Goal: Information Seeking & Learning: Learn about a topic

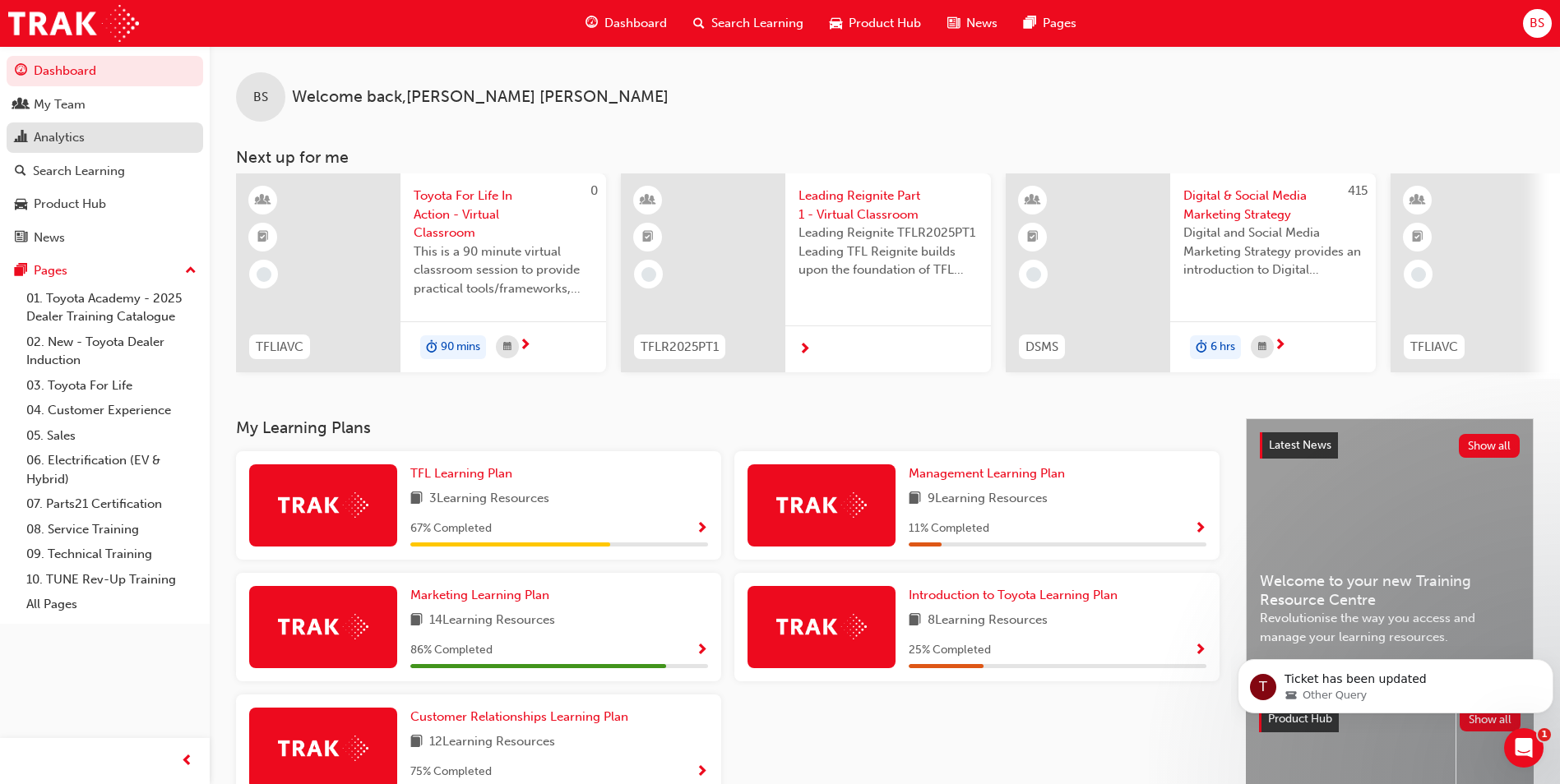
drag, startPoint x: 59, startPoint y: 137, endPoint x: 76, endPoint y: 137, distance: 17.0
click at [59, 137] on div "Analytics" at bounding box center [59, 137] width 51 height 19
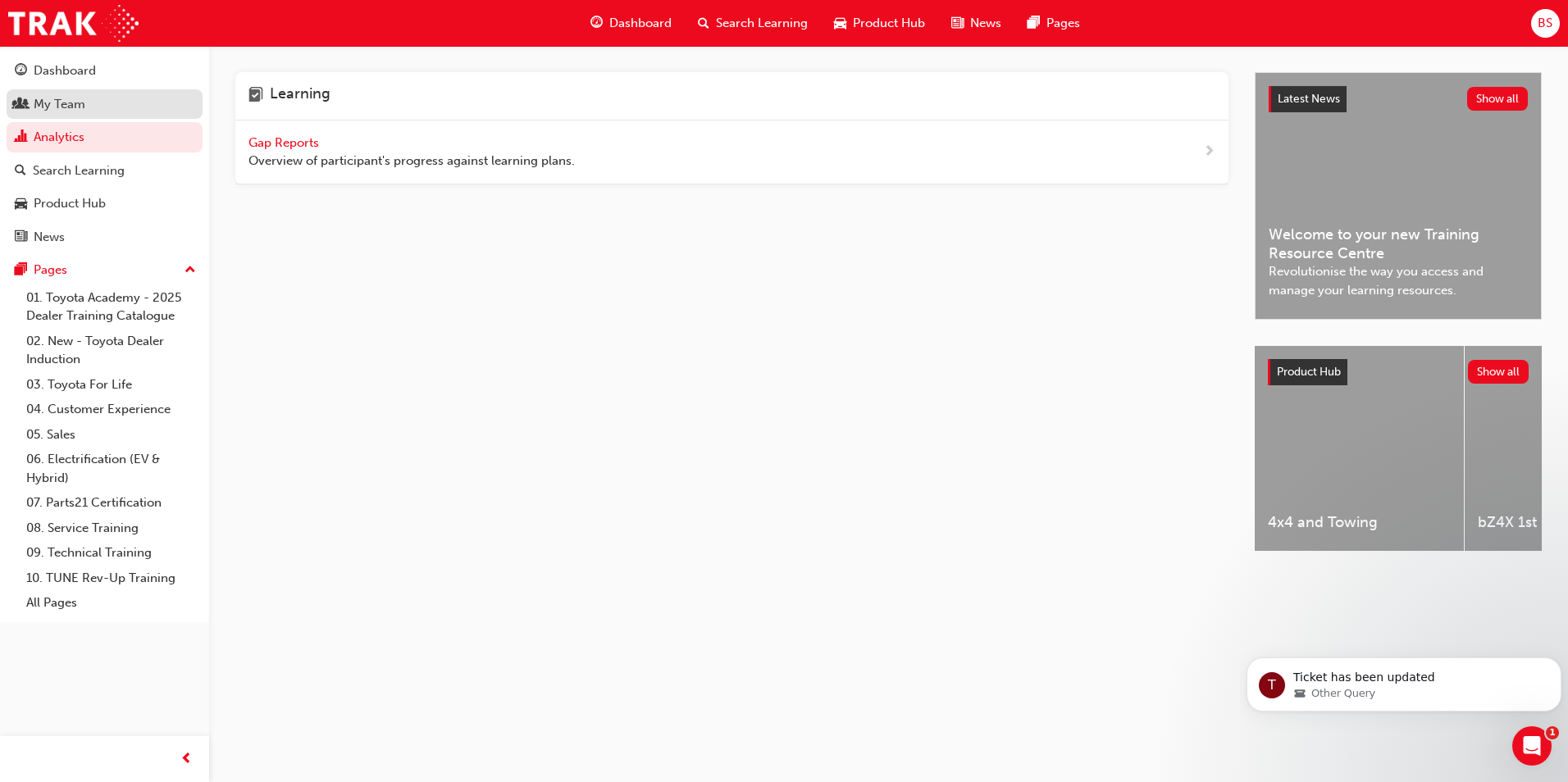
click at [62, 105] on div "My Team" at bounding box center [59, 104] width 51 height 19
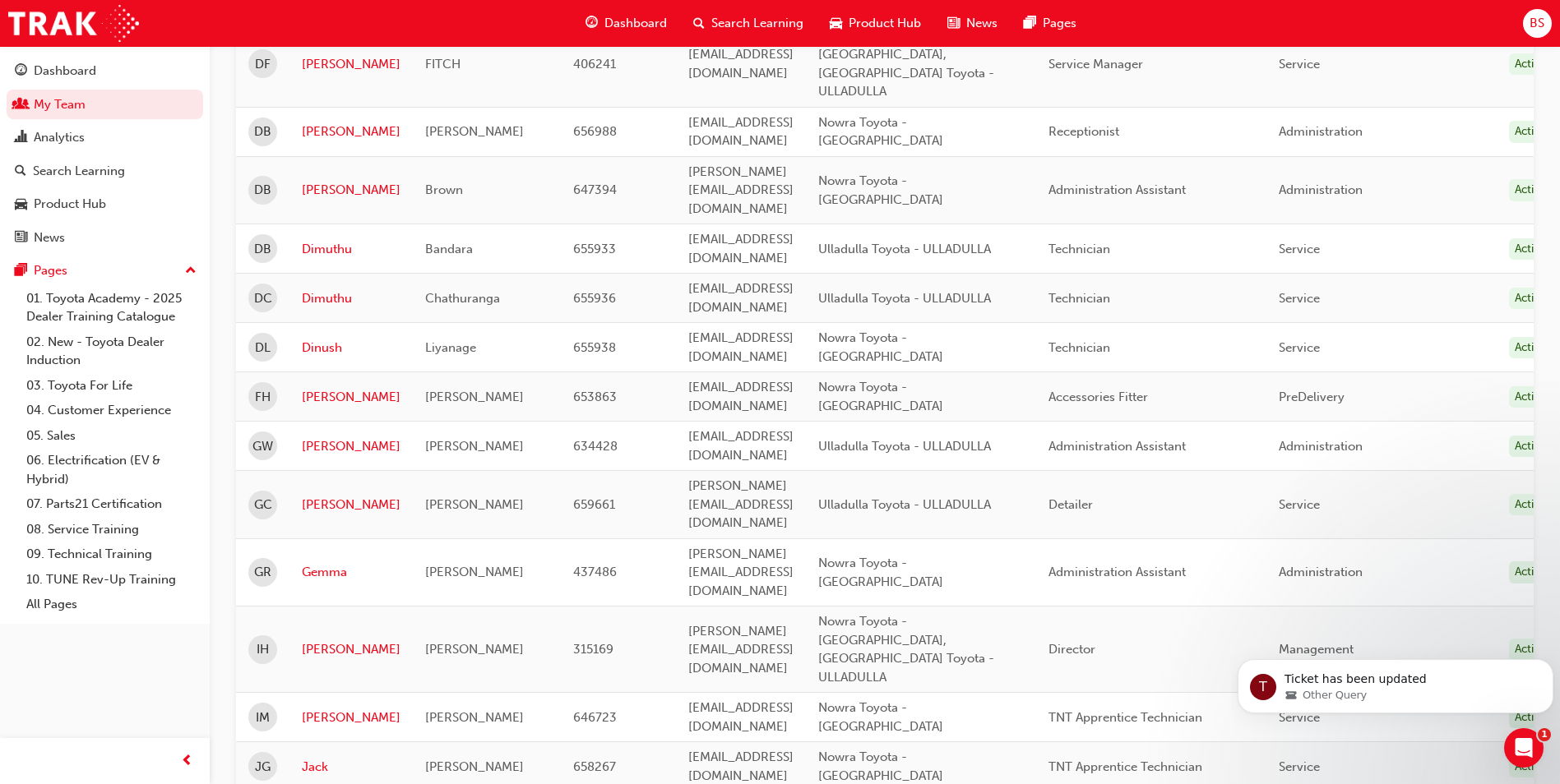
scroll to position [1923, 0]
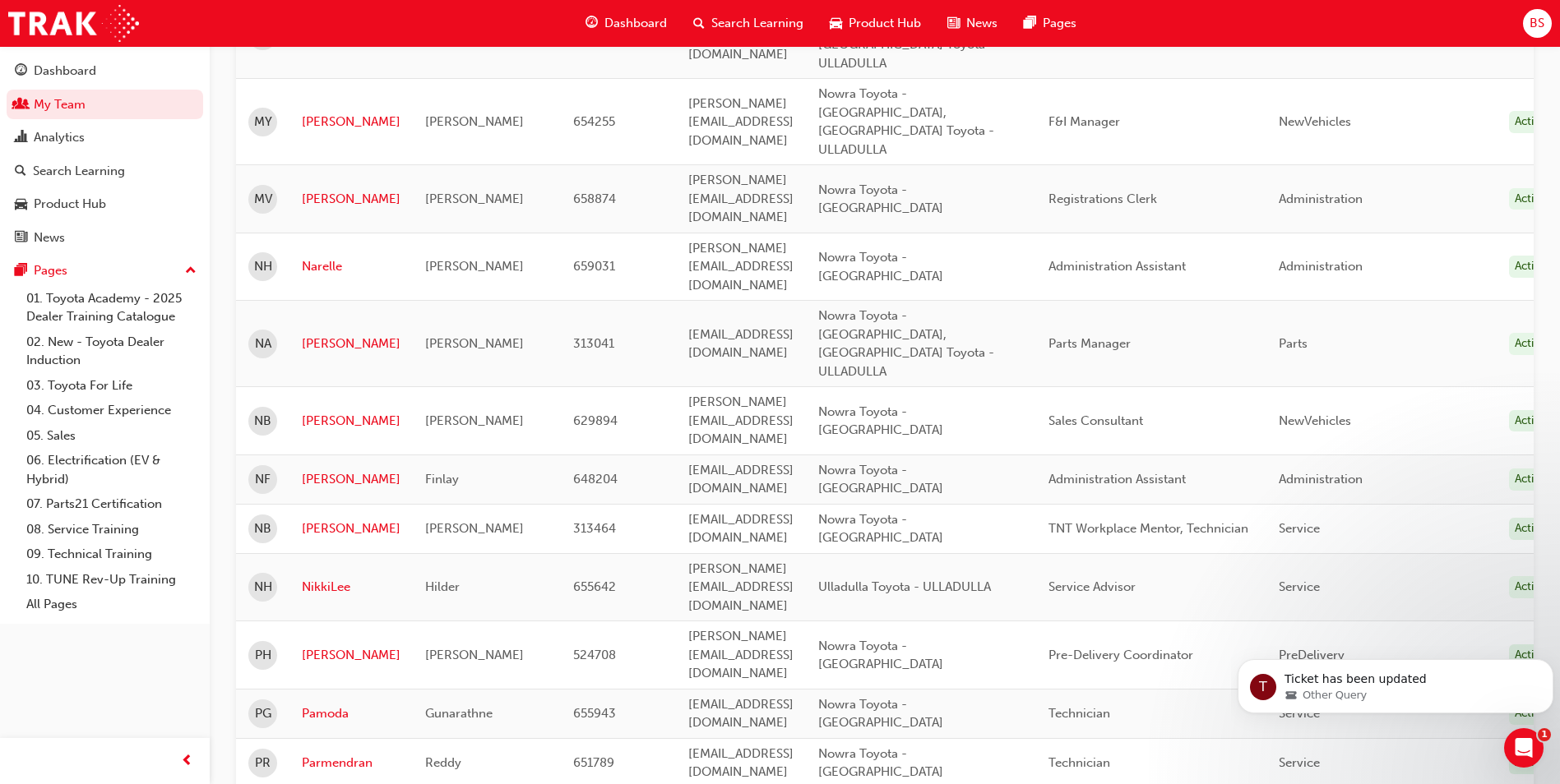
scroll to position [1242, 0]
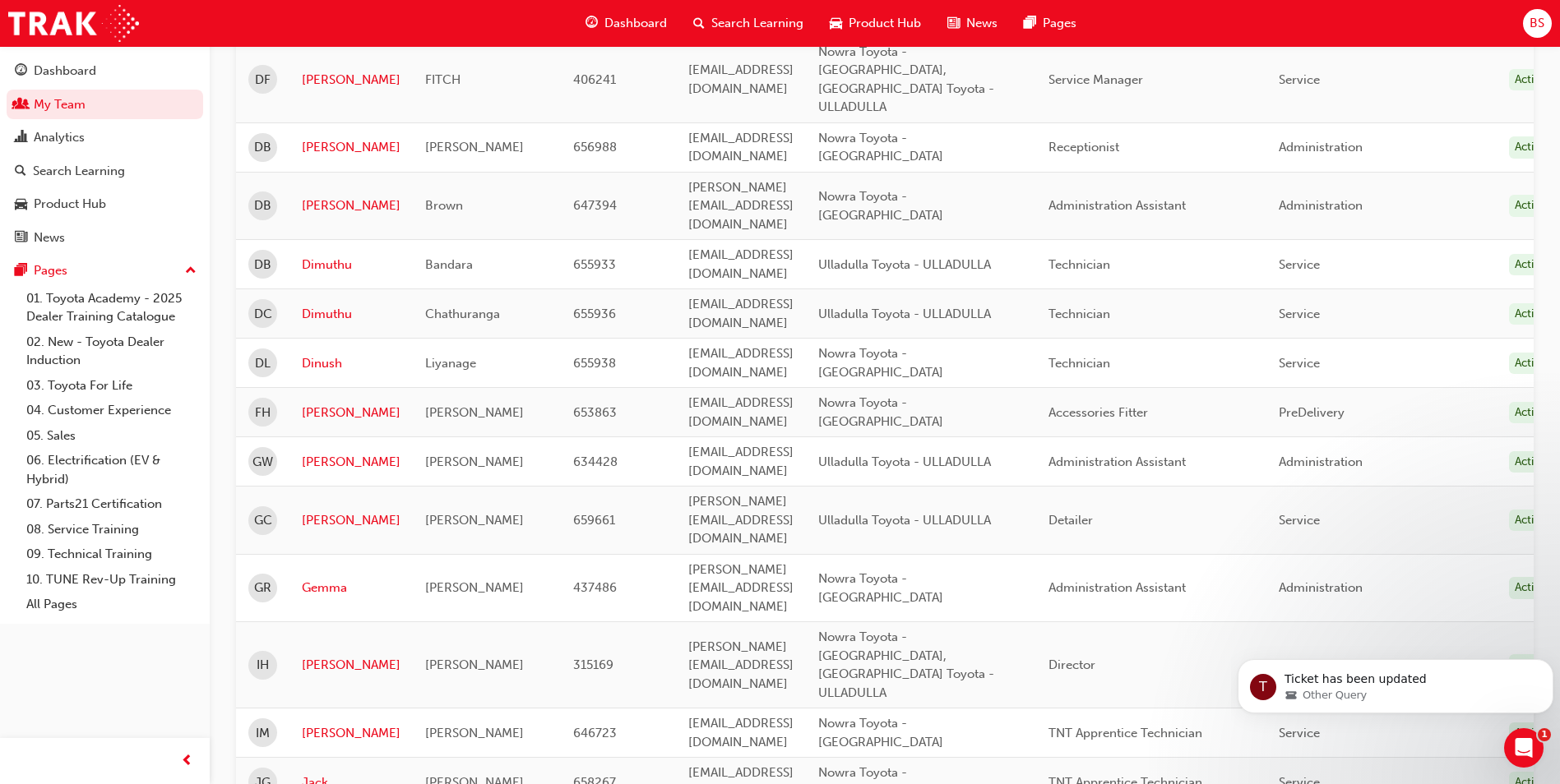
scroll to position [1923, 0]
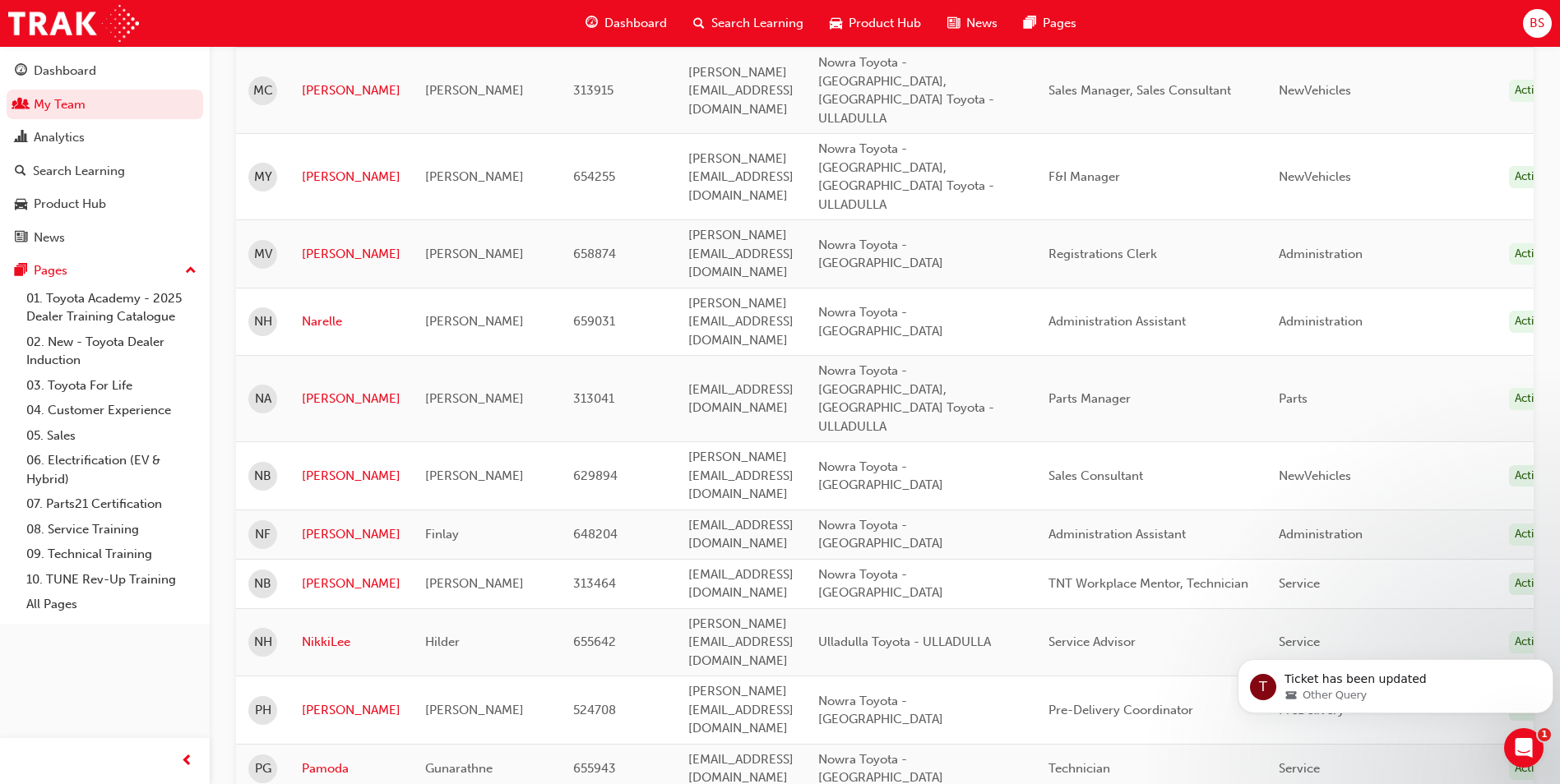
scroll to position [1406, 0]
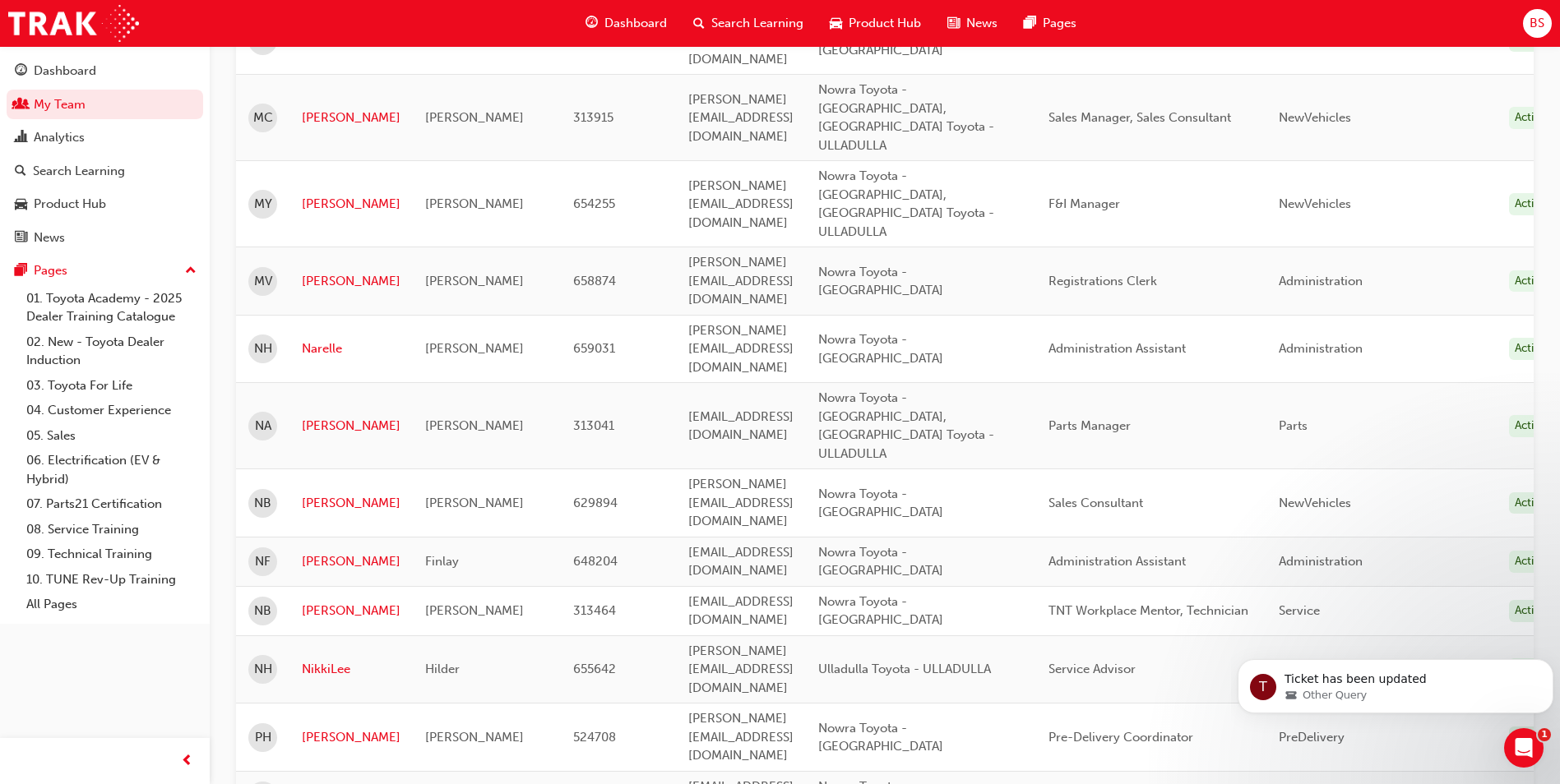
drag, startPoint x: 318, startPoint y: 236, endPoint x: 366, endPoint y: 245, distance: 48.8
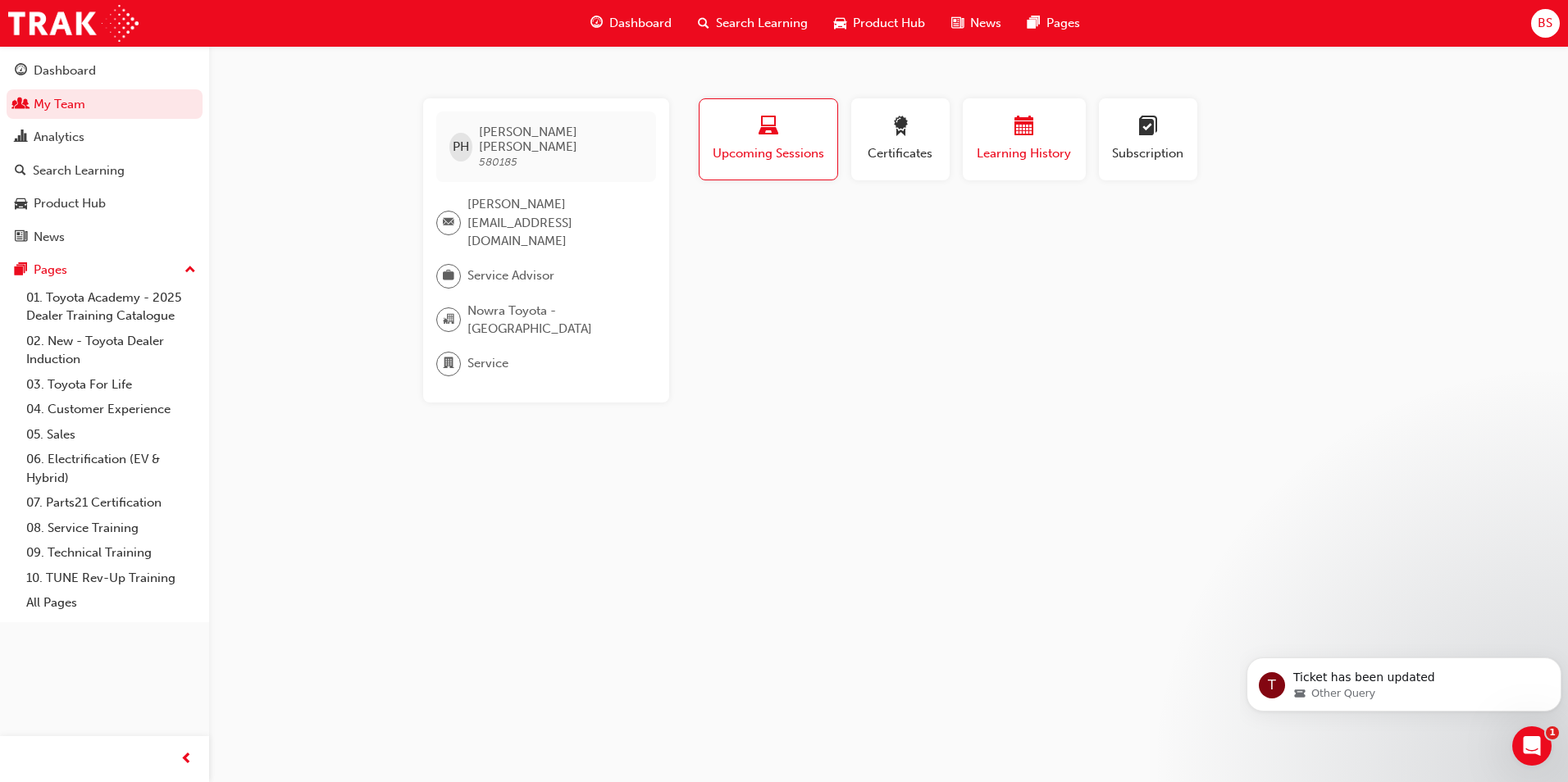
click at [1005, 137] on div "button" at bounding box center [1024, 129] width 98 height 26
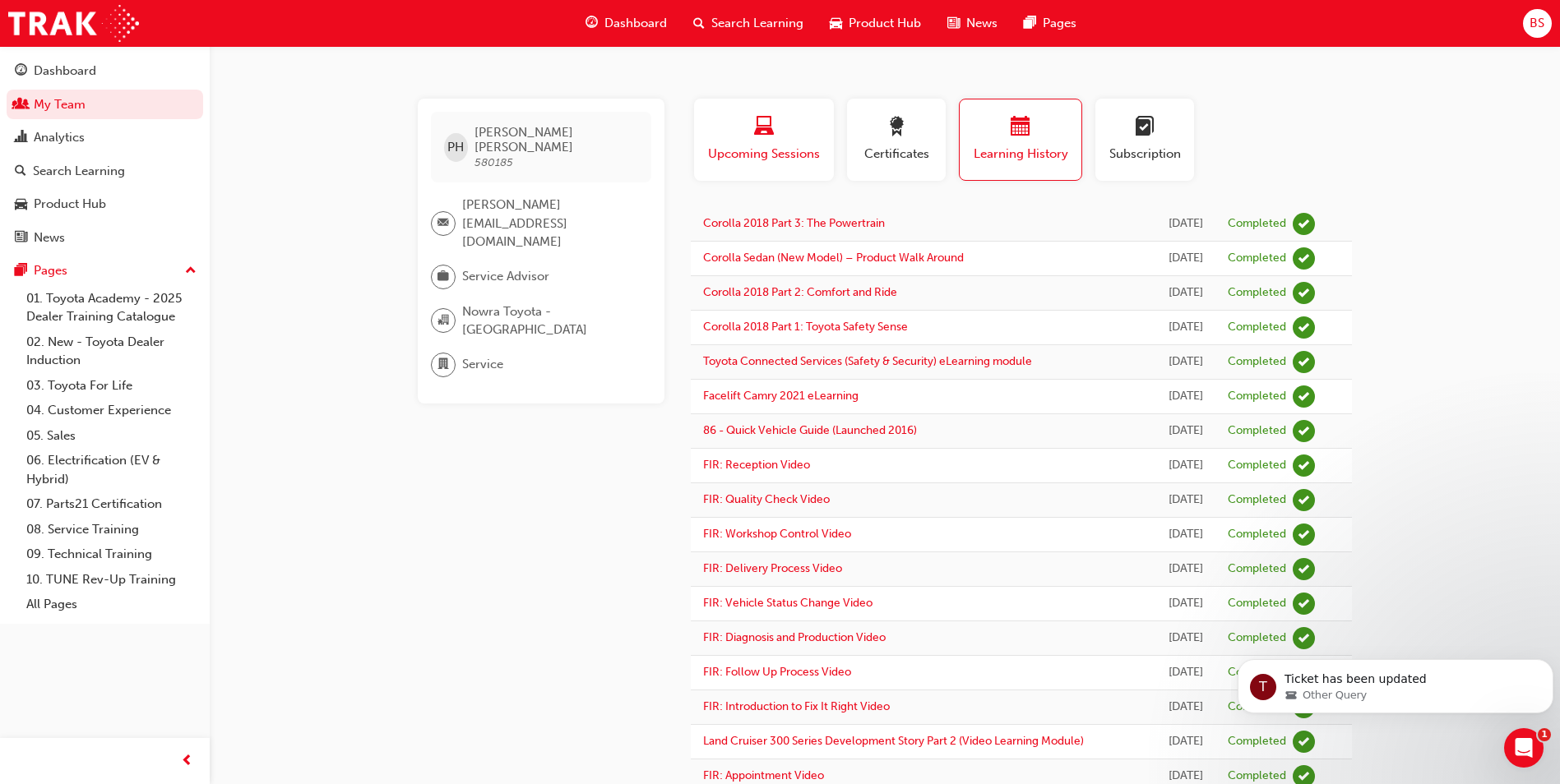
click at [767, 137] on span "laptop-icon" at bounding box center [764, 127] width 20 height 22
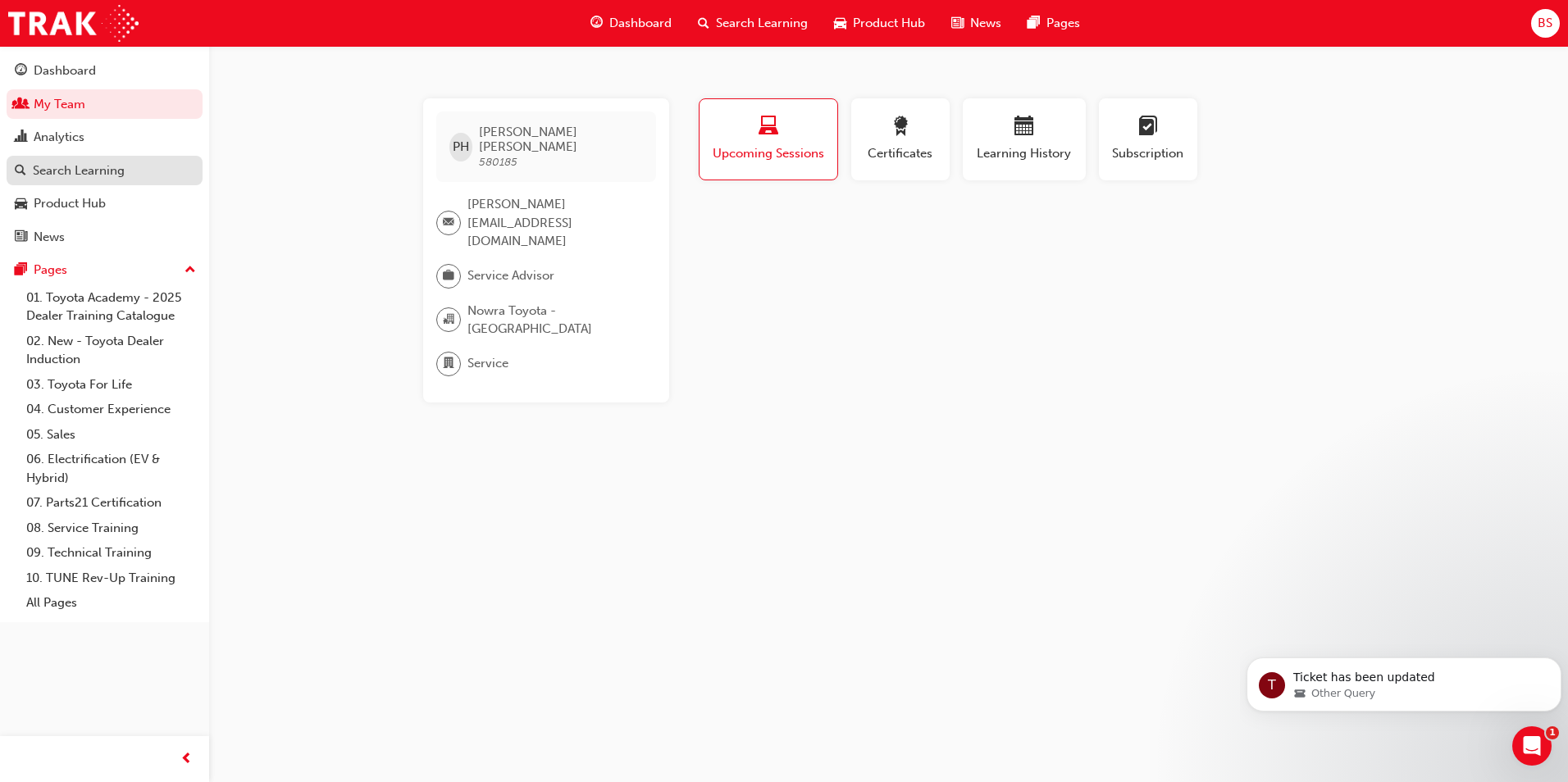
click at [67, 170] on div "Search Learning" at bounding box center [79, 170] width 92 height 19
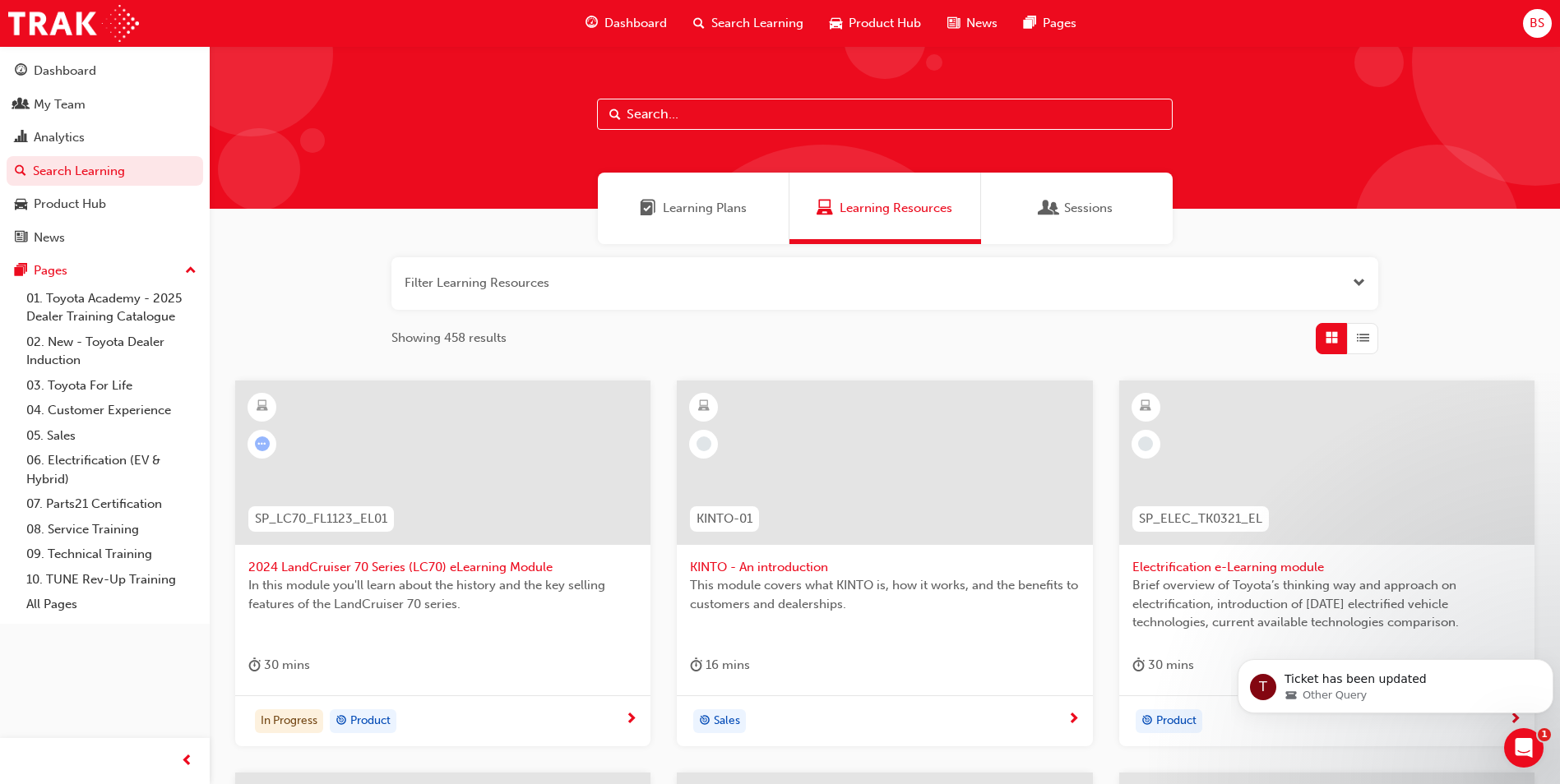
click at [561, 294] on button "button" at bounding box center [885, 283] width 987 height 52
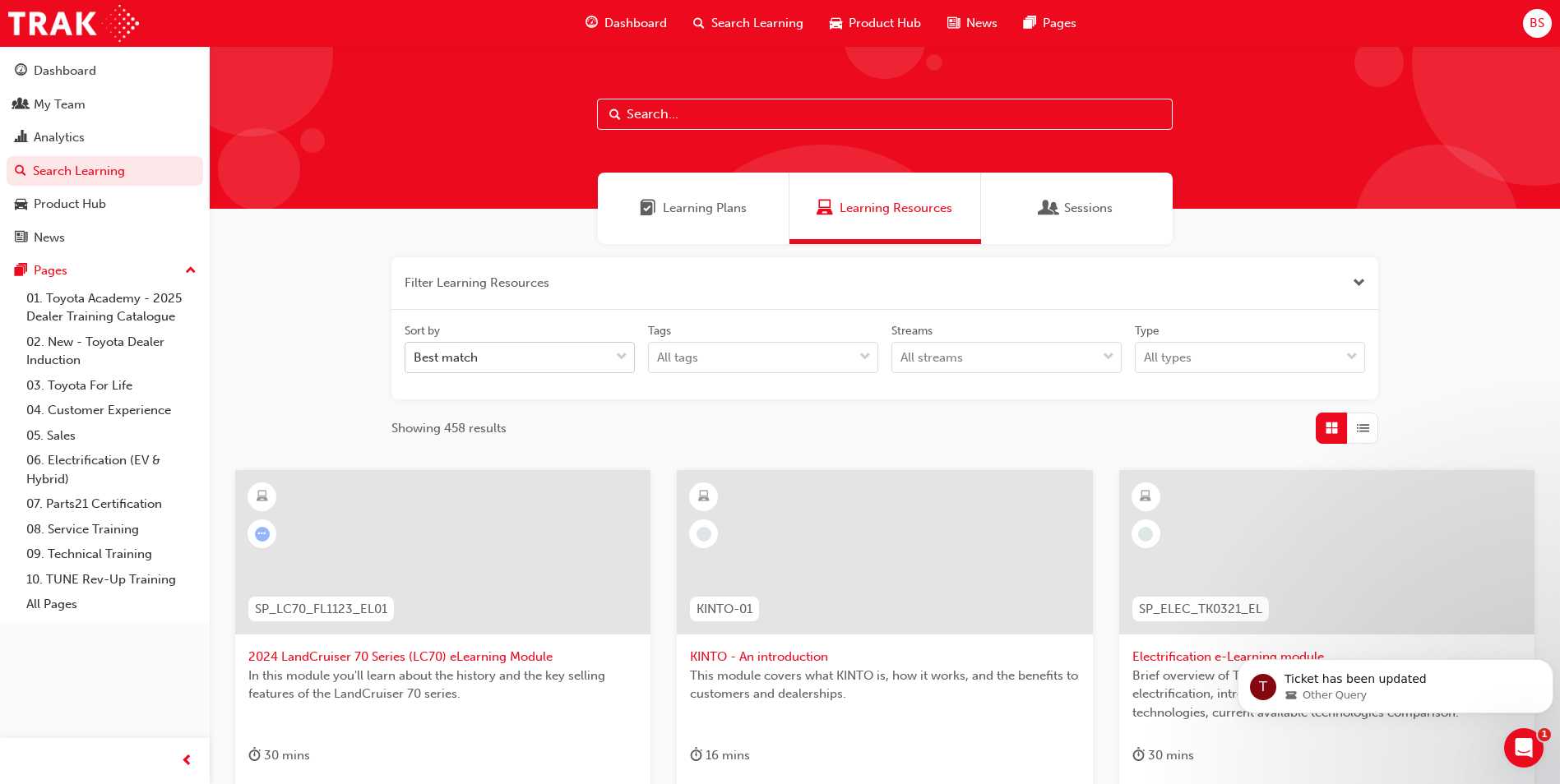
click at [603, 360] on div "Best match" at bounding box center [507, 358] width 204 height 28
click at [415, 360] on input "Sort by Best match" at bounding box center [414, 357] width 2 height 14
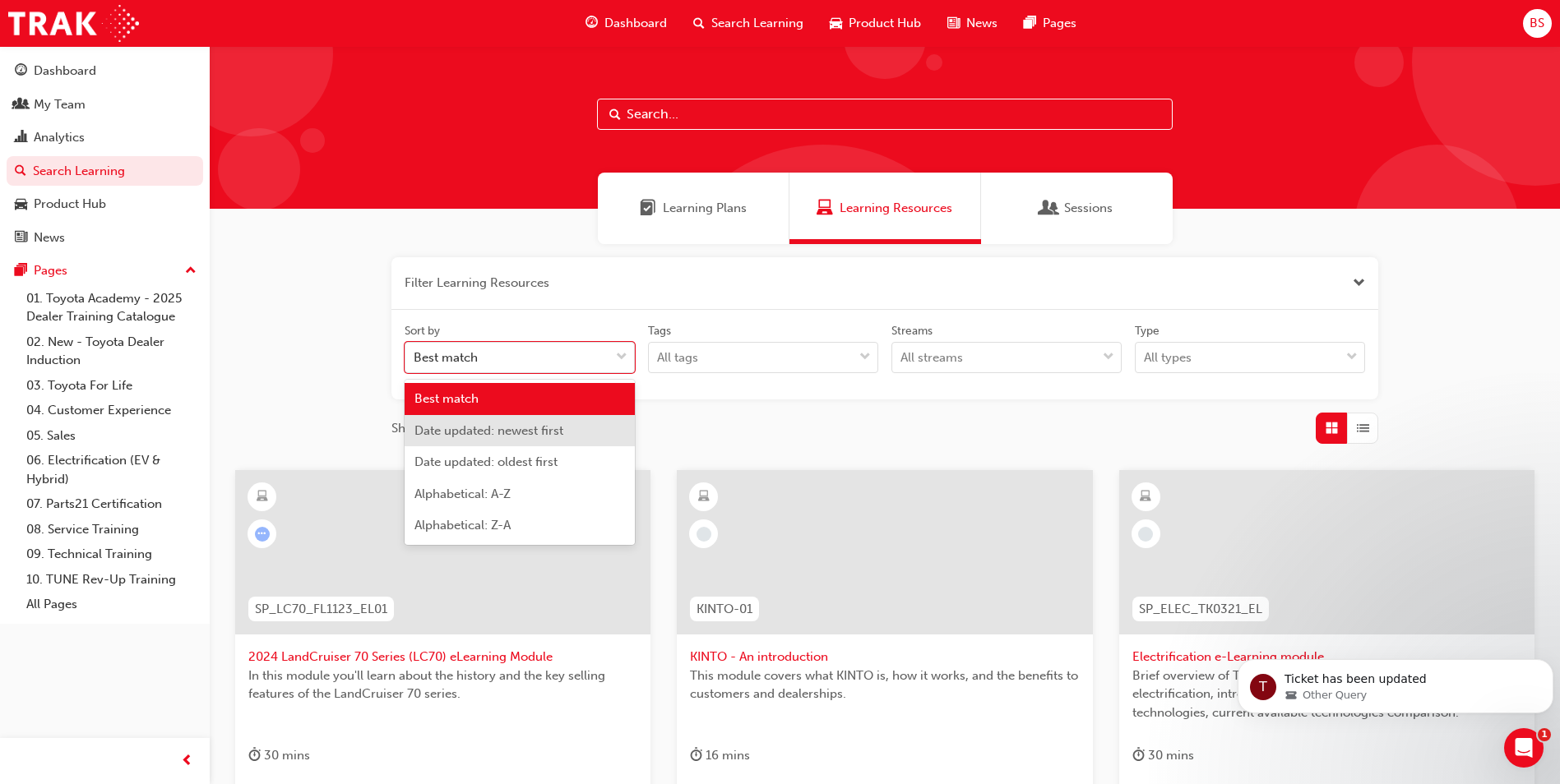
click at [567, 432] on div "Date updated: newest first" at bounding box center [519, 431] width 230 height 32
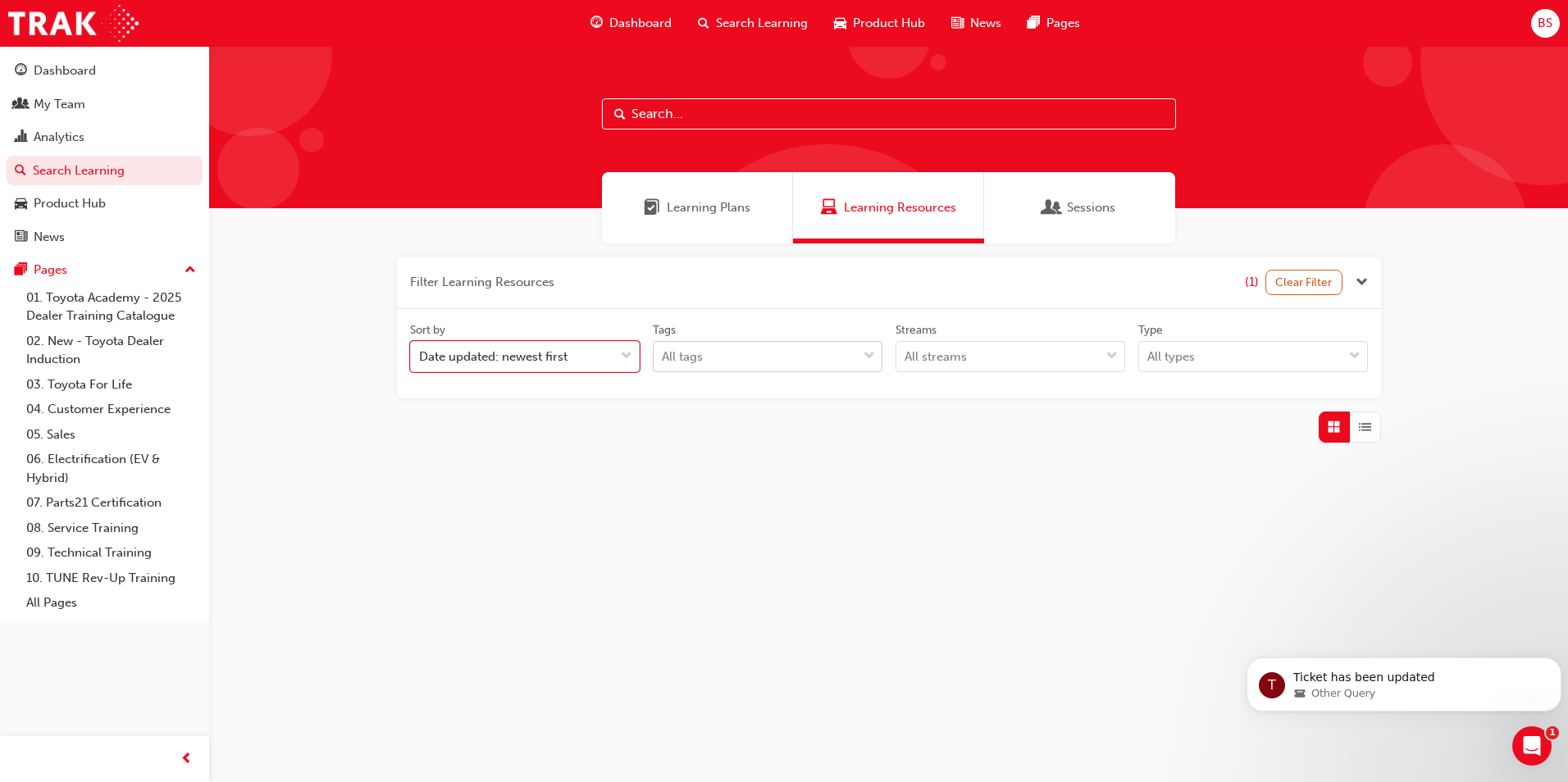
click at [726, 362] on div "All tags" at bounding box center [755, 357] width 203 height 28
click at [663, 362] on input "Tags All tags" at bounding box center [662, 356] width 2 height 14
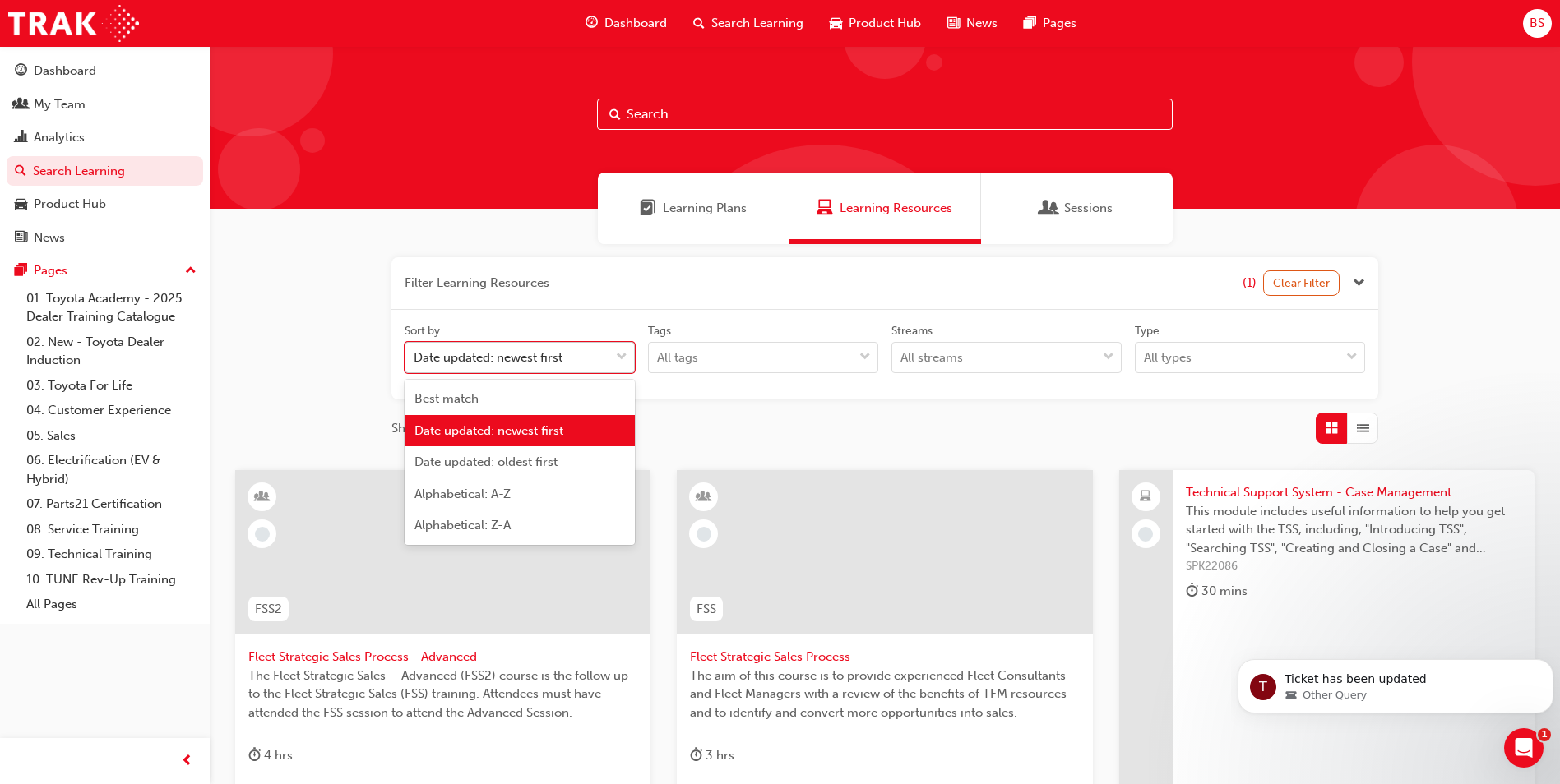
click at [501, 353] on div "Date updated: newest first" at bounding box center [487, 357] width 149 height 19
click at [415, 353] on input "Sort by option Date updated: newest first, selected. option Date updated: newes…" at bounding box center [414, 357] width 2 height 14
click at [804, 353] on div "All tags" at bounding box center [751, 358] width 204 height 28
click at [659, 353] on input "Tags All tags" at bounding box center [658, 357] width 2 height 14
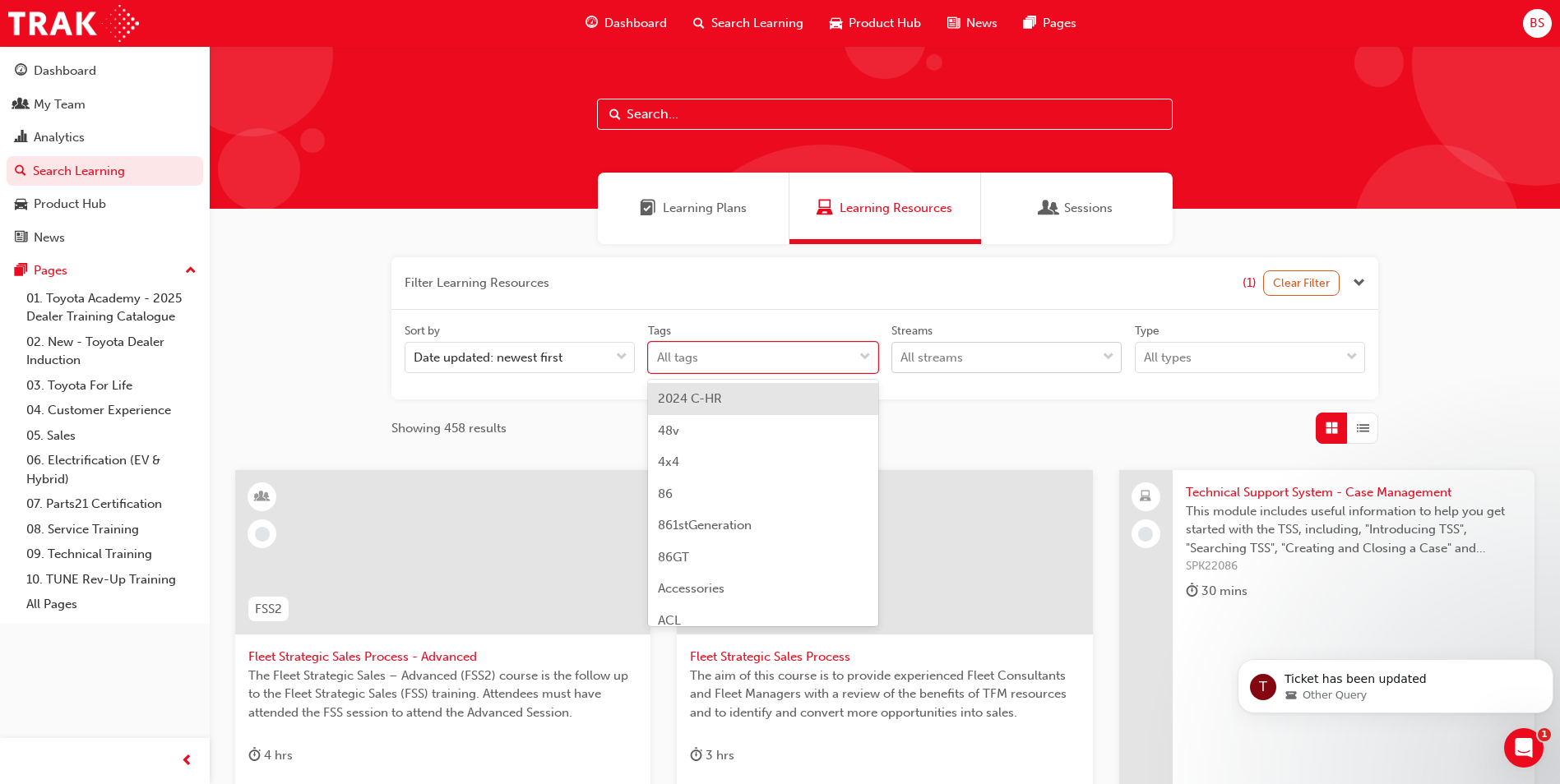
click at [987, 359] on div "All streams" at bounding box center [993, 358] width 204 height 28
click at [902, 359] on input "Streams All streams" at bounding box center [902, 357] width 2 height 14
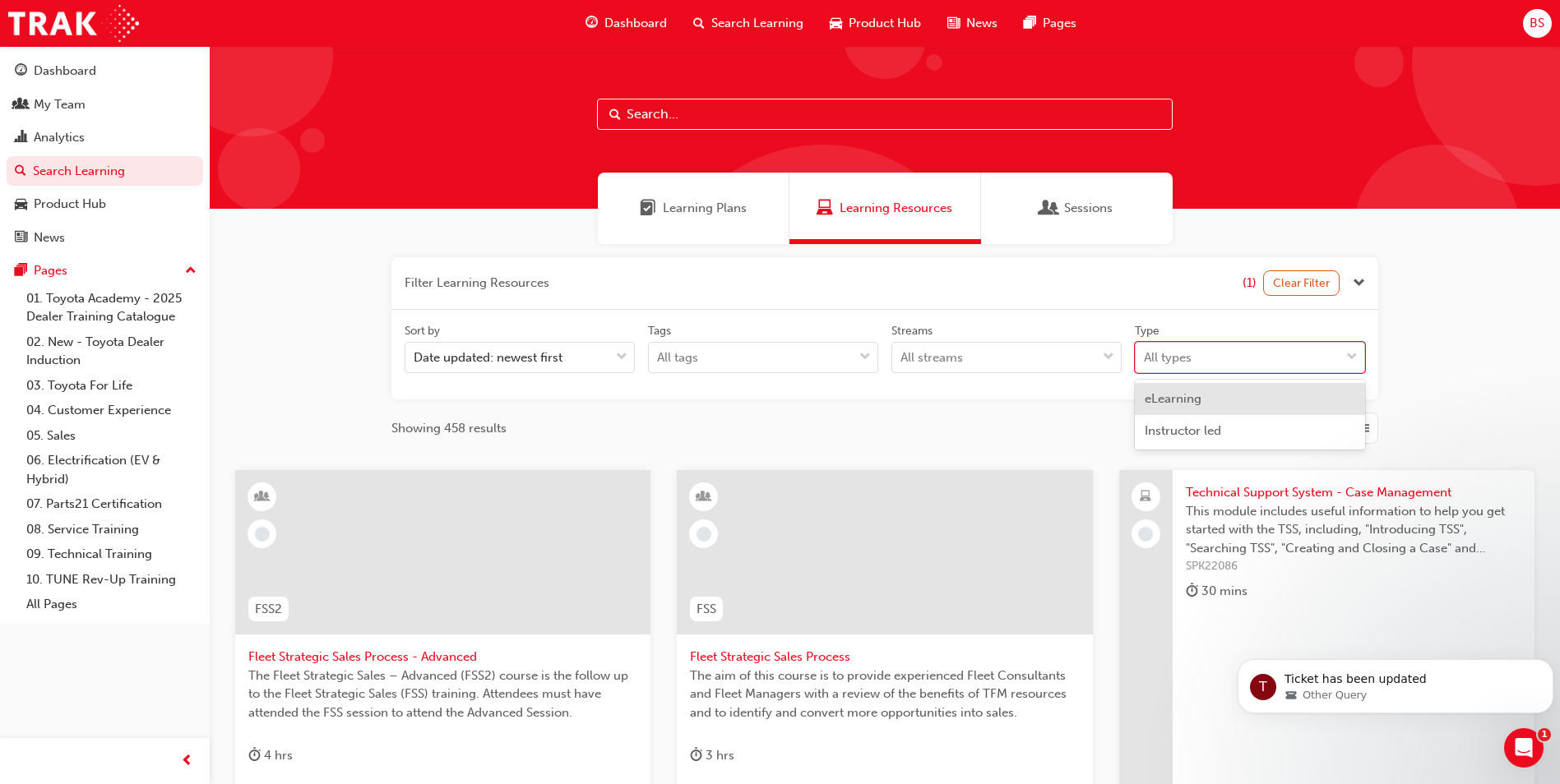
click at [1186, 350] on div "All types" at bounding box center [1168, 357] width 48 height 19
click at [1146, 350] on input "Type option eLearning focused, 1 of 2. 2 results available. Use Up and Down to …" at bounding box center [1145, 357] width 2 height 14
click at [1183, 396] on span "eLearning" at bounding box center [1173, 398] width 57 height 15
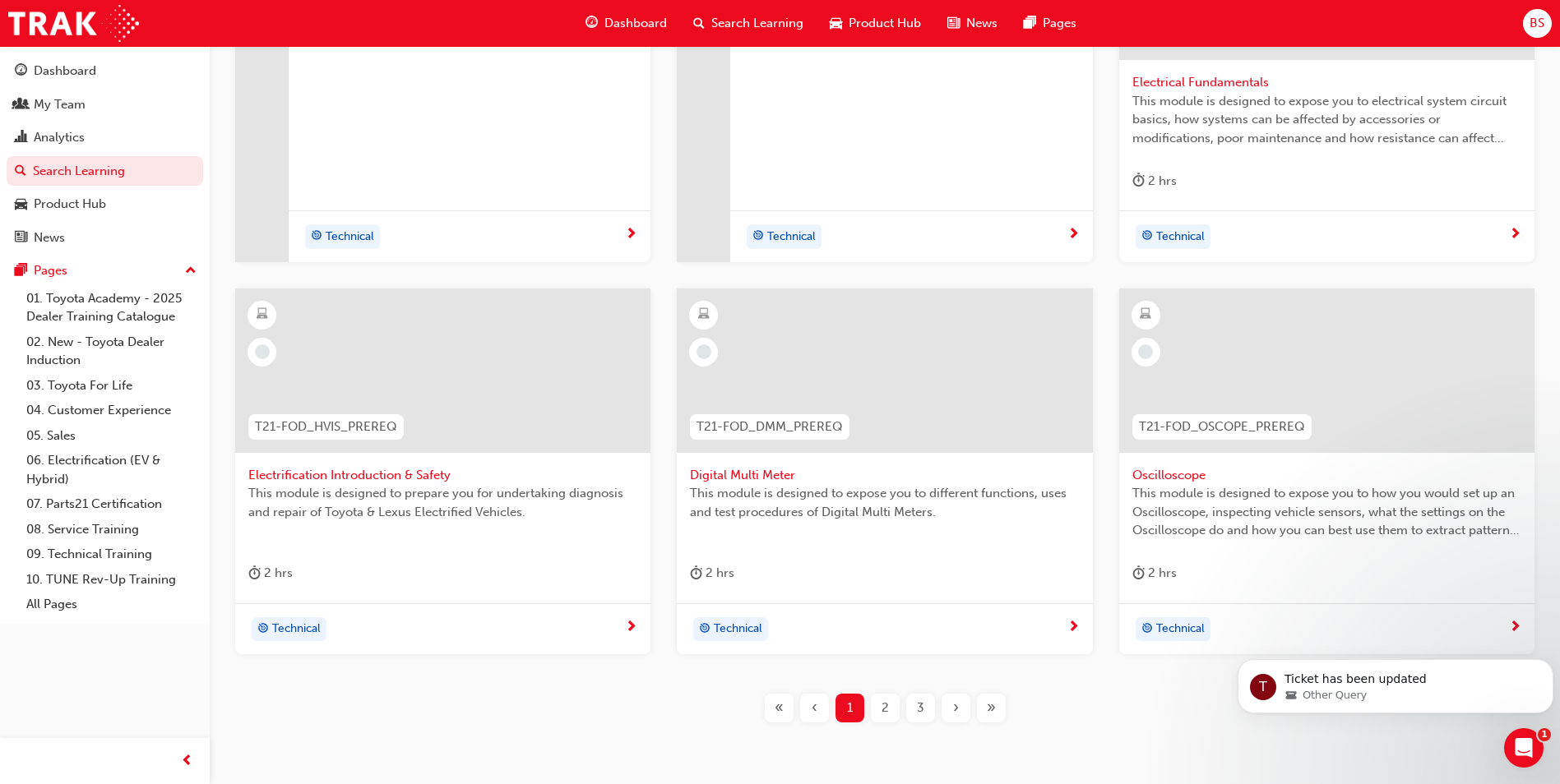
scroll to position [646, 0]
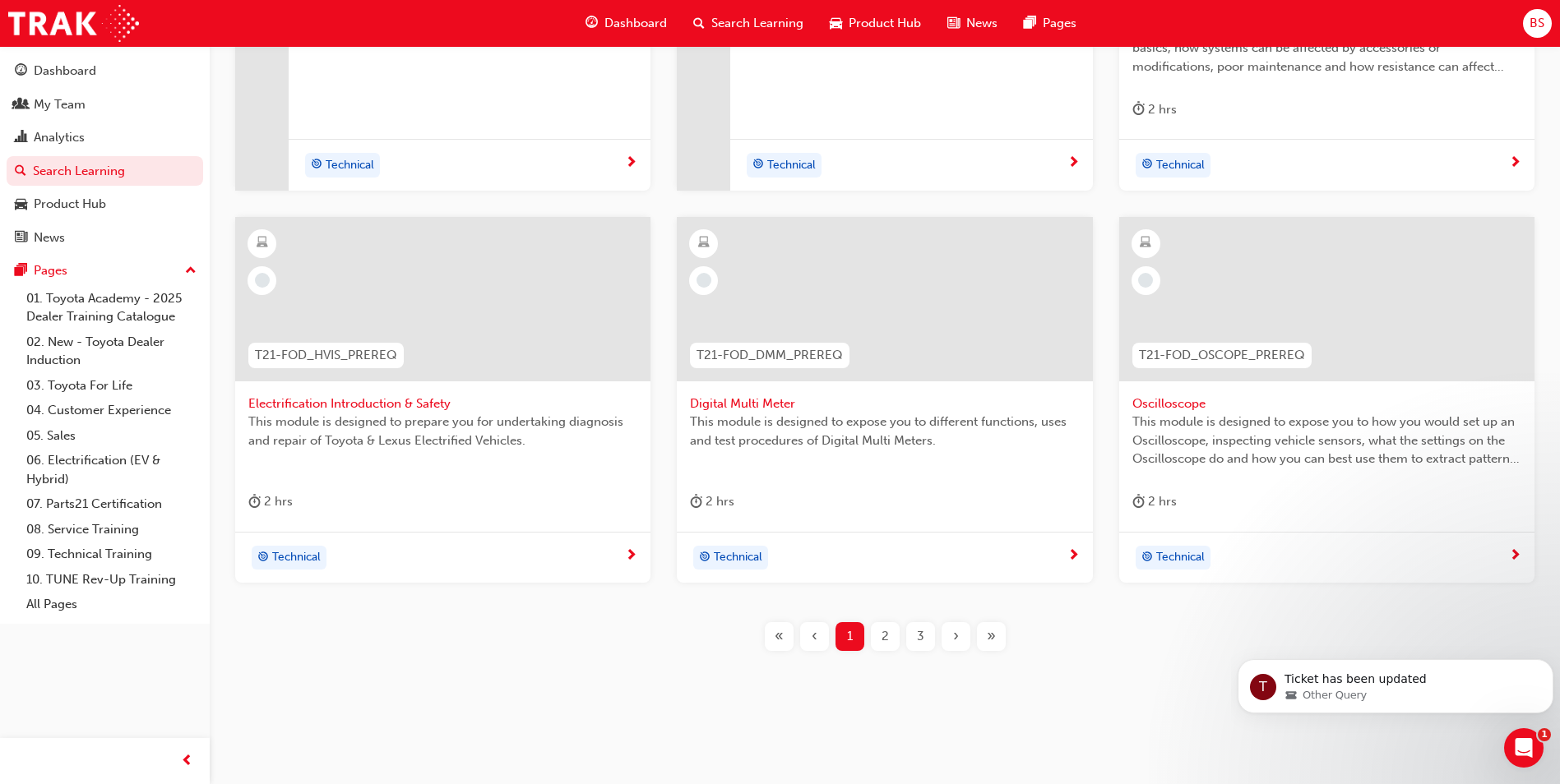
click at [890, 633] on div "2" at bounding box center [885, 636] width 28 height 28
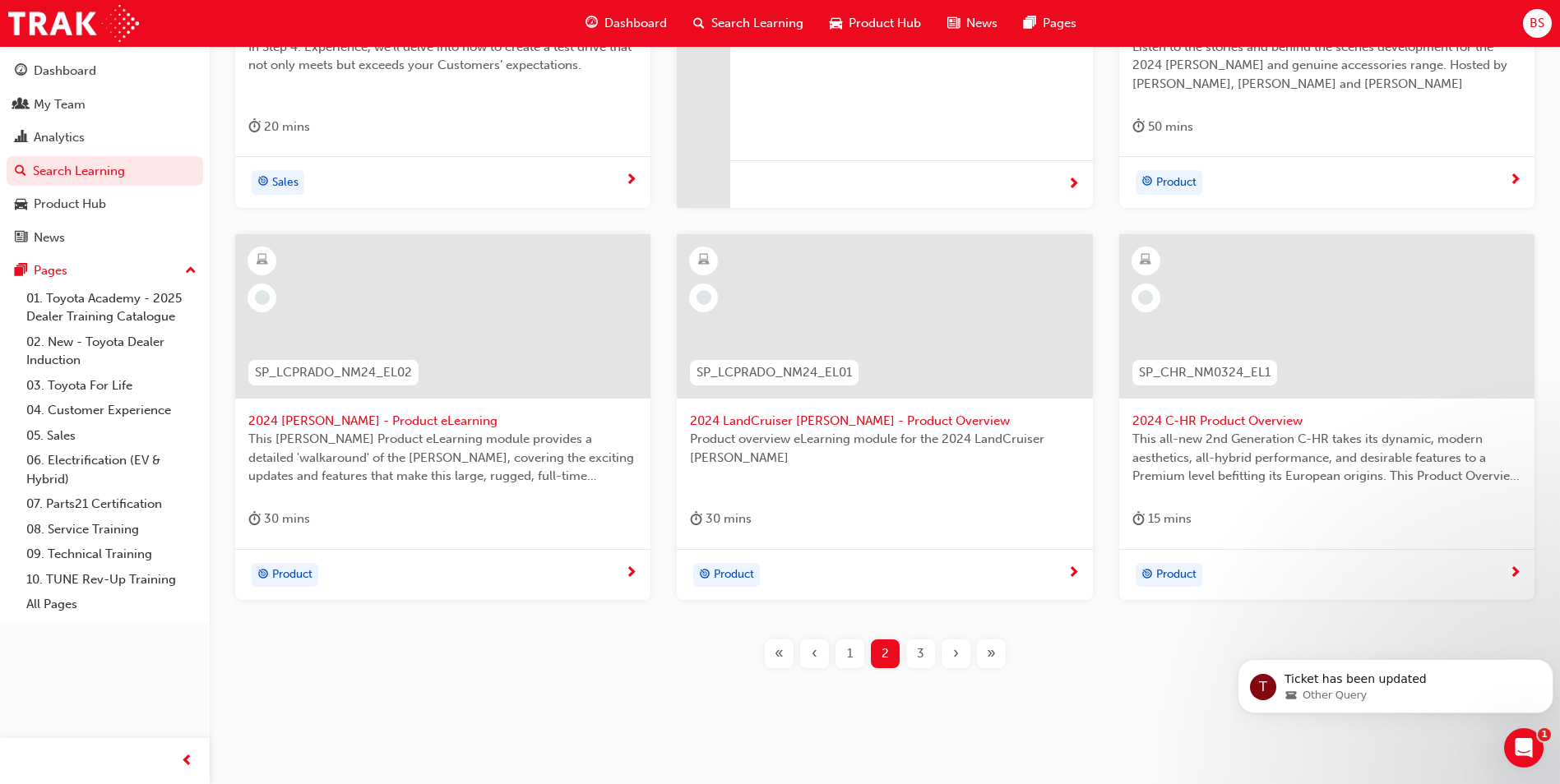
scroll to position [646, 0]
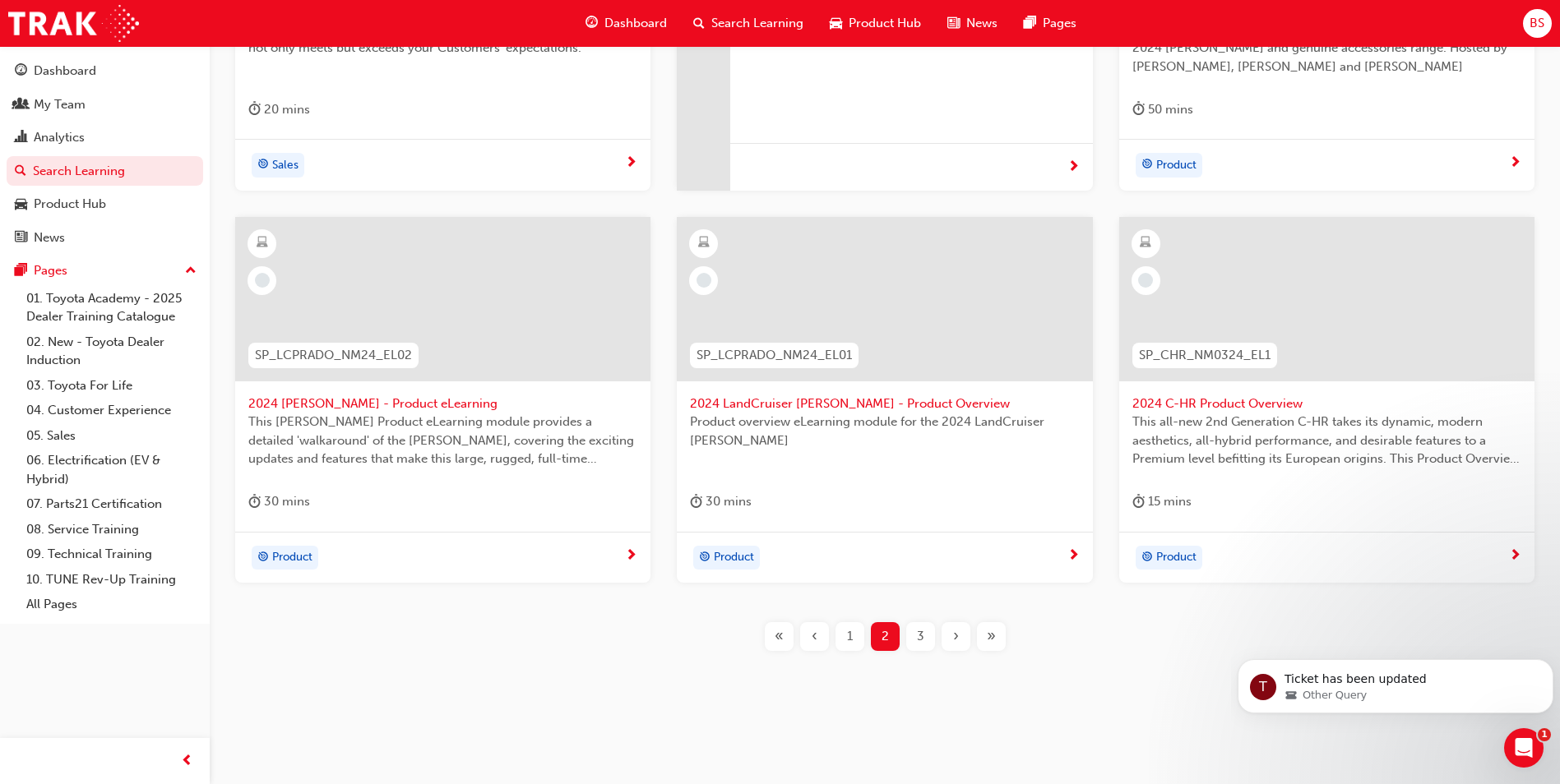
click at [932, 641] on div "3" at bounding box center [921, 636] width 28 height 28
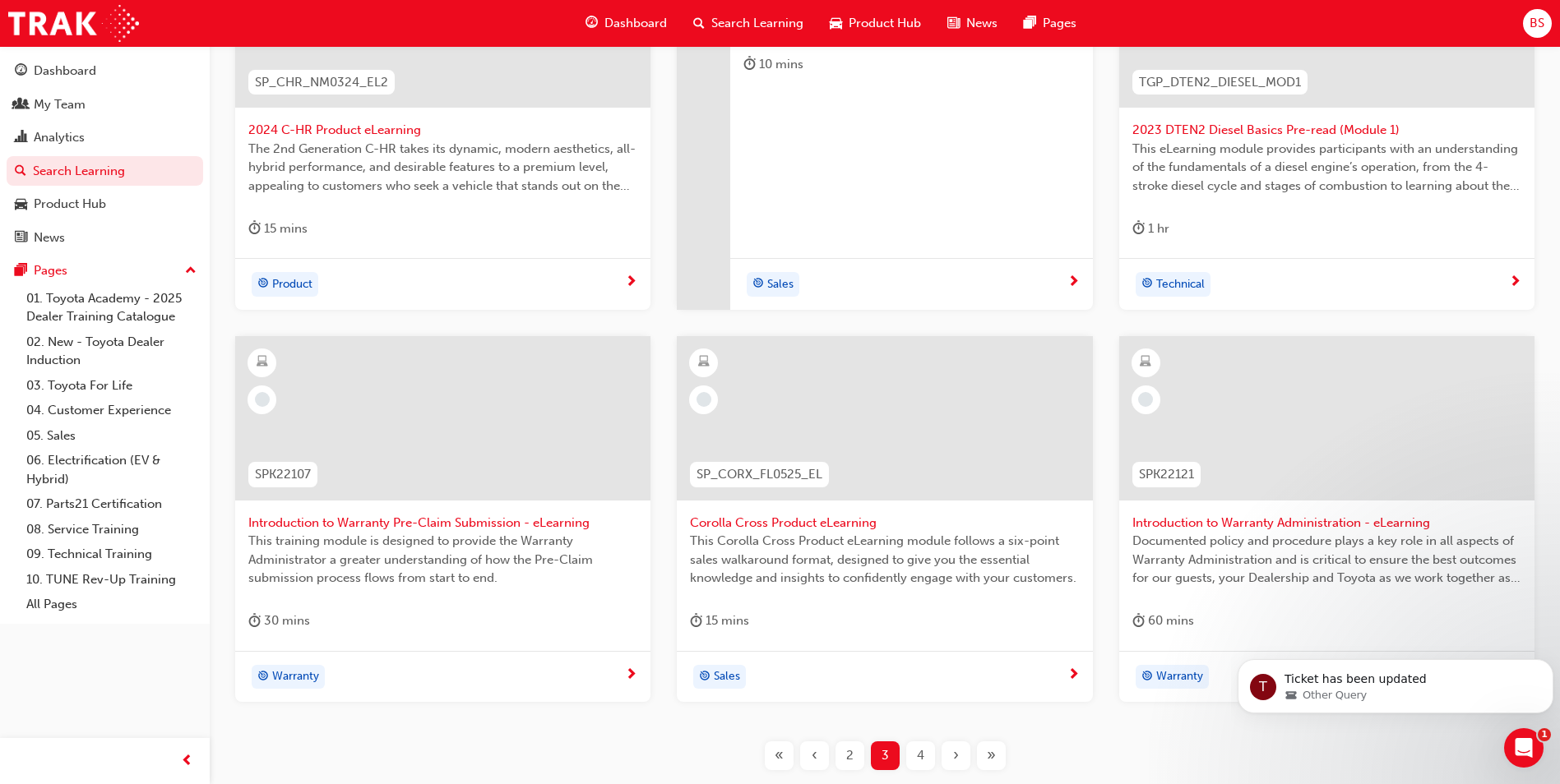
scroll to position [646, 0]
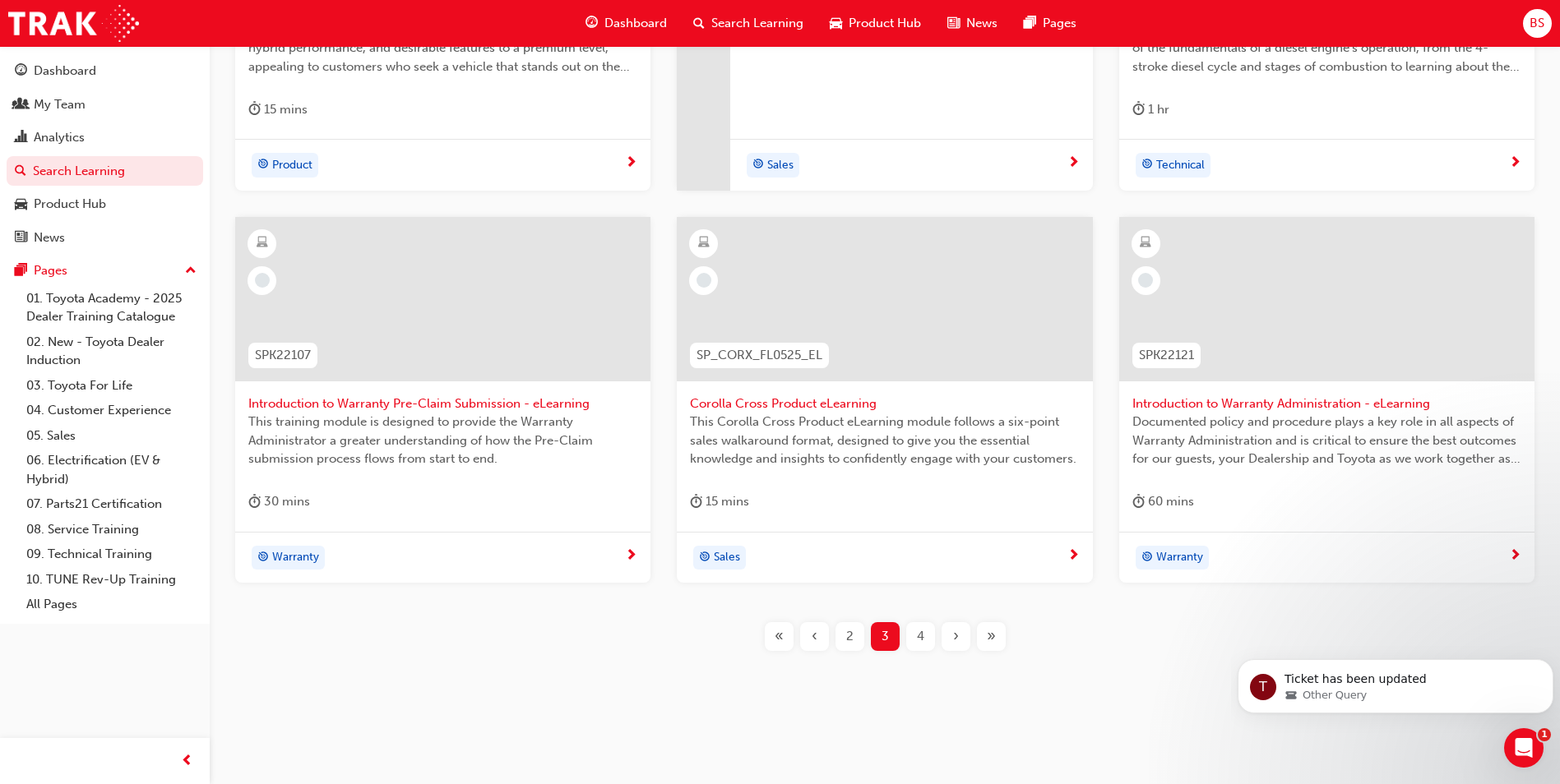
click at [917, 644] on span "4" at bounding box center [921, 636] width 7 height 19
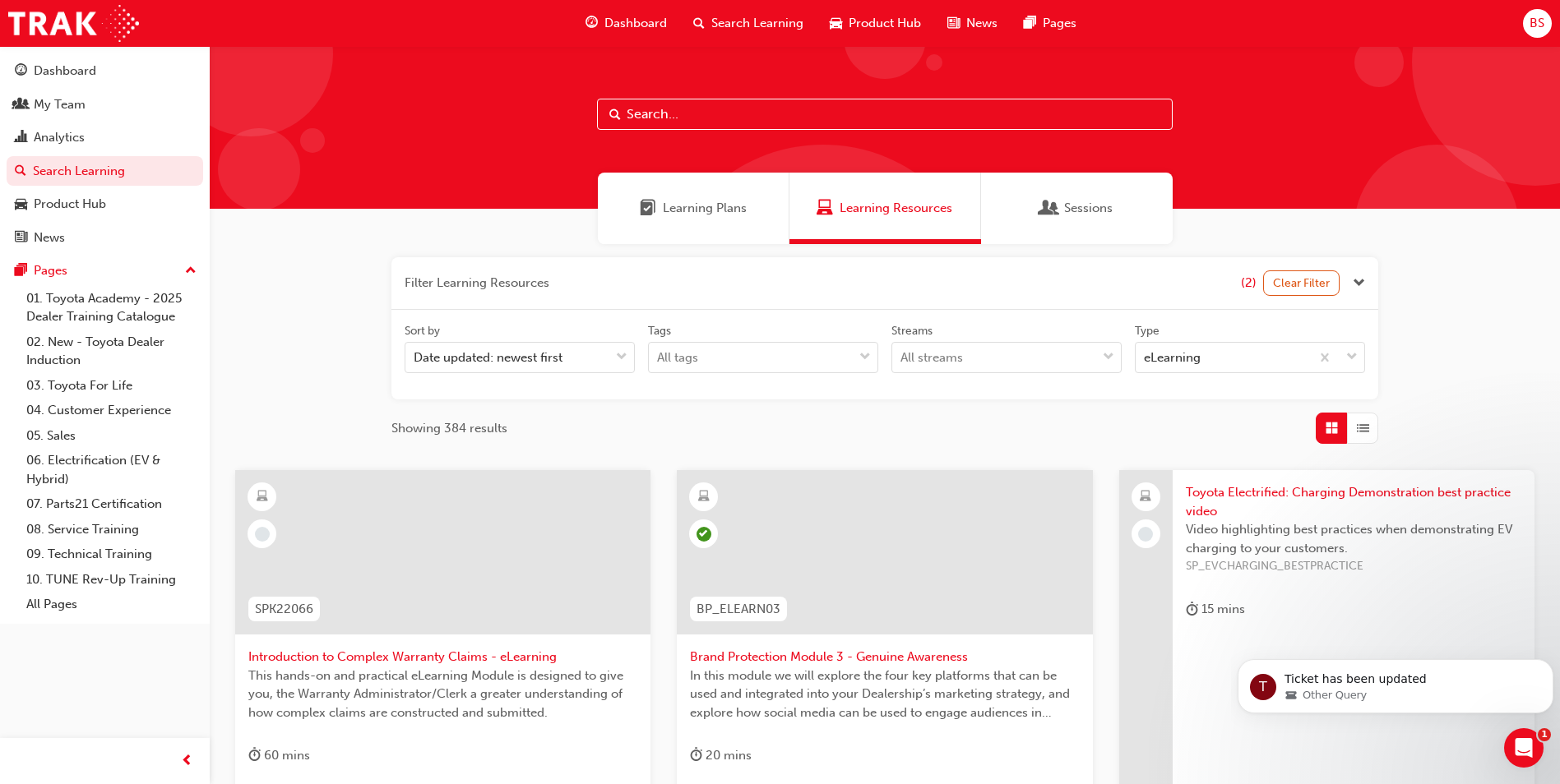
click at [659, 112] on input "text" at bounding box center [884, 114] width 575 height 31
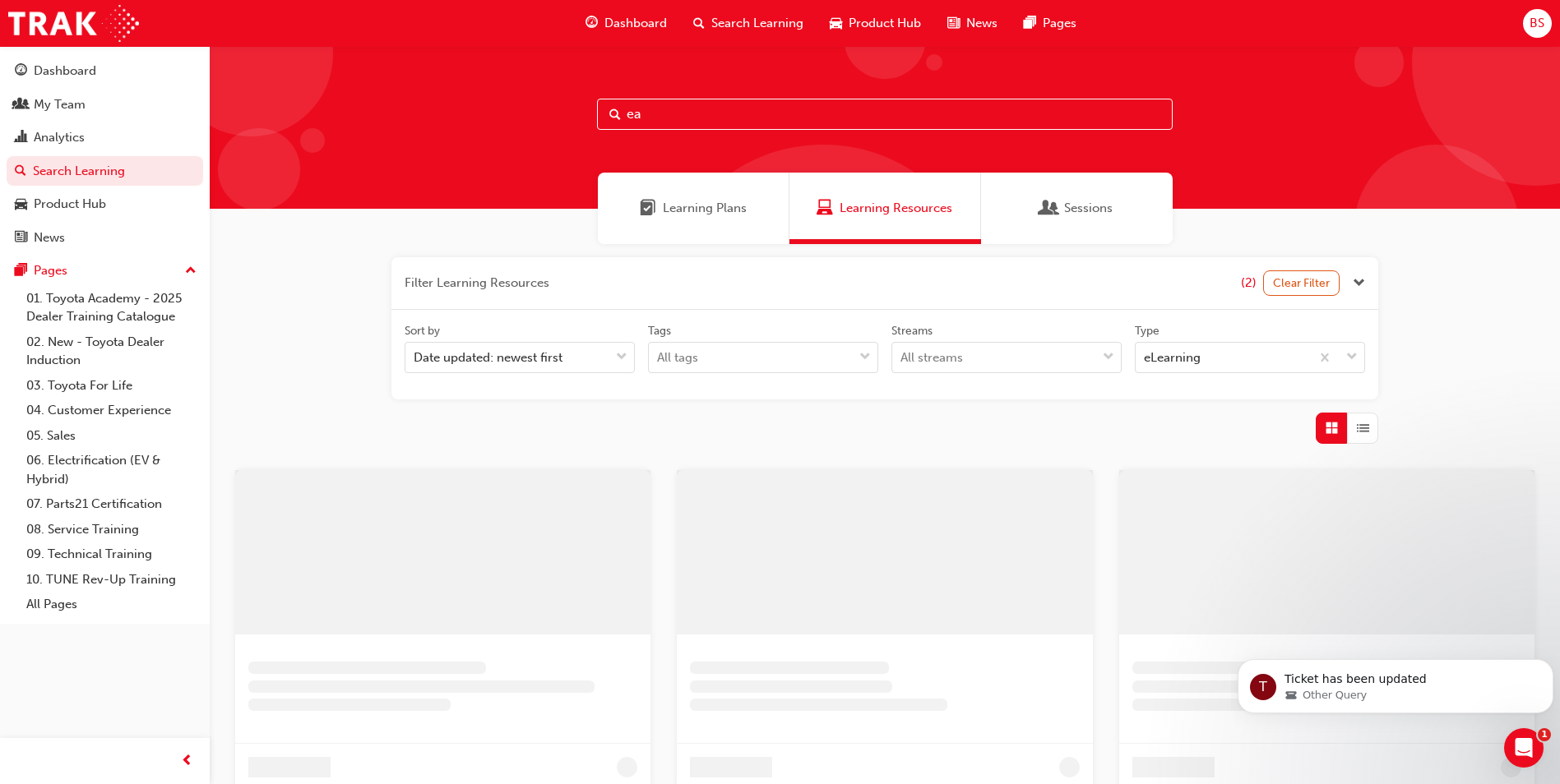
type input "e"
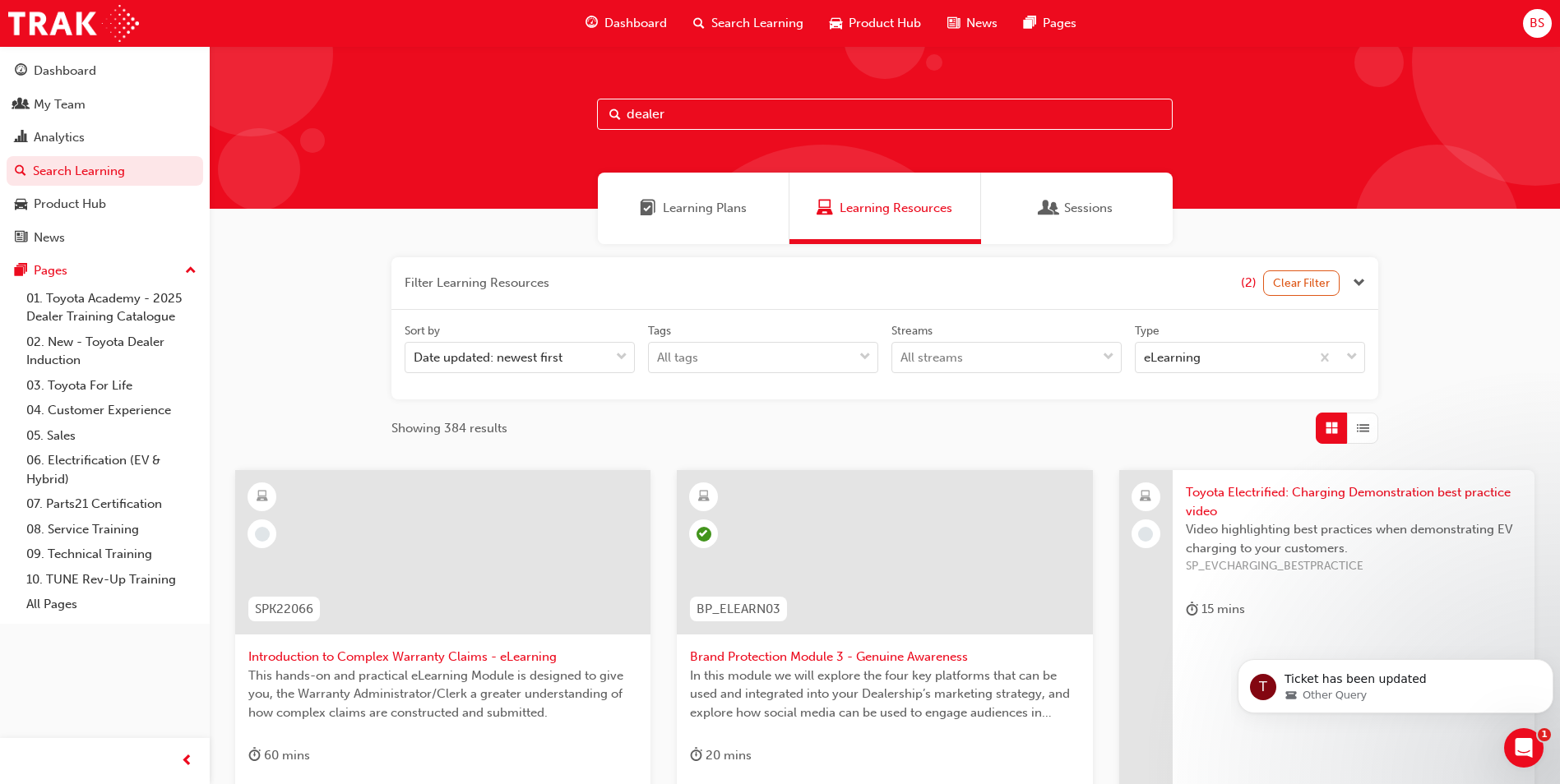
type input "dealer"
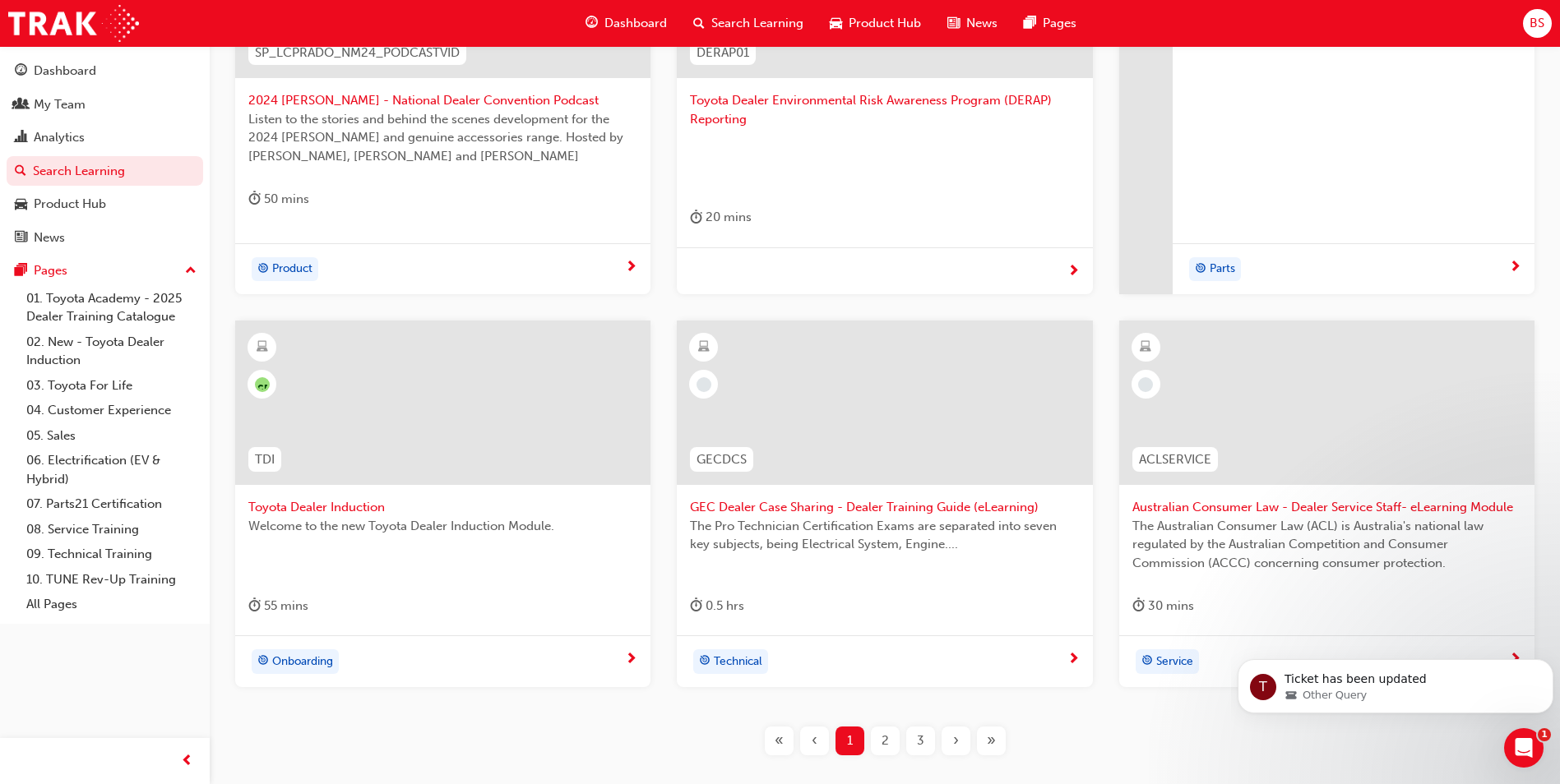
scroll to position [575, 0]
